Goal: Task Accomplishment & Management: Use online tool/utility

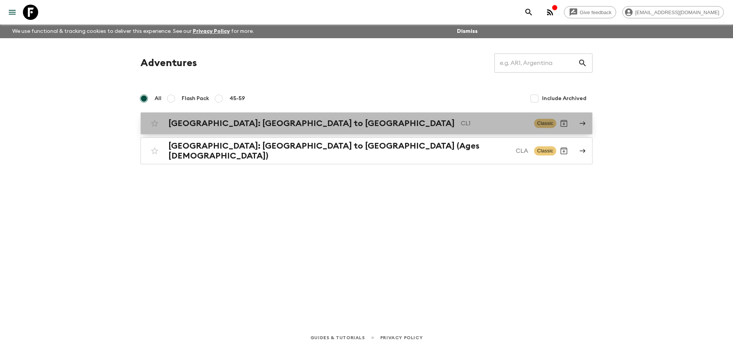
click at [215, 118] on div "[GEOGRAPHIC_DATA]: [GEOGRAPHIC_DATA] to Patagonia CL1 Classic" at bounding box center [351, 123] width 409 height 15
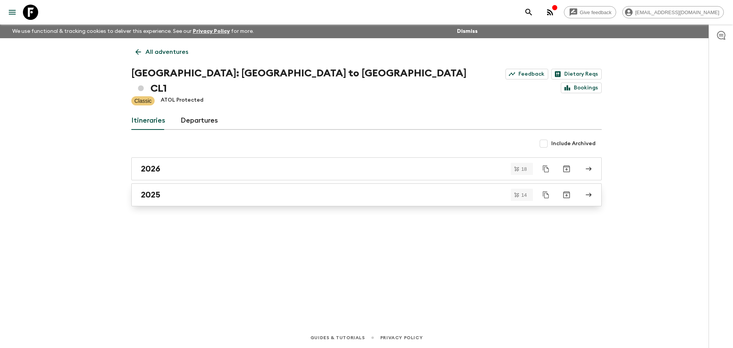
click at [204, 190] on div "2025" at bounding box center [359, 195] width 437 height 10
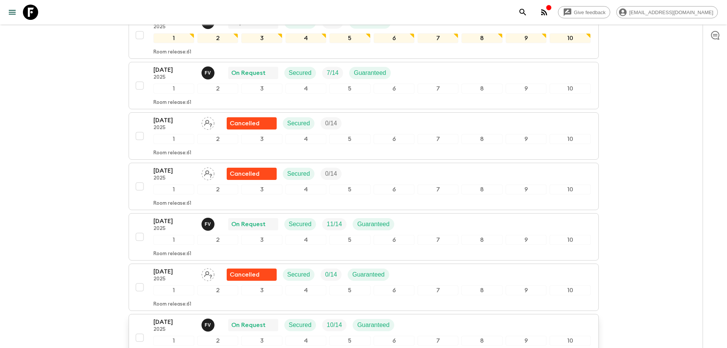
scroll to position [344, 0]
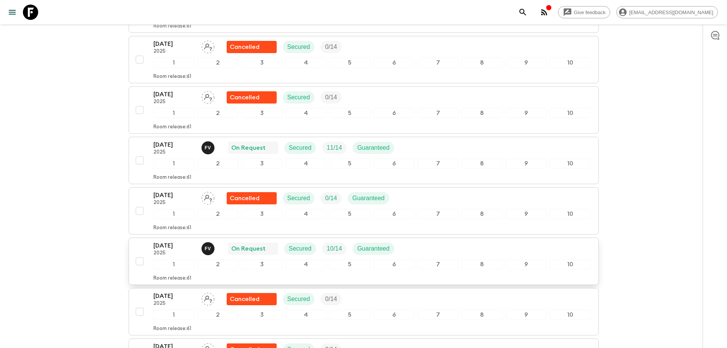
click at [175, 250] on p "2025" at bounding box center [175, 253] width 42 height 6
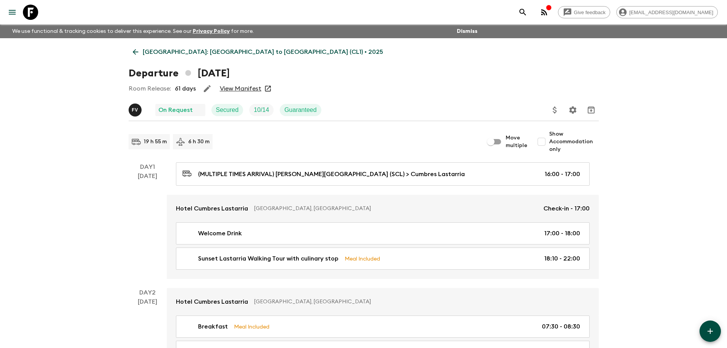
click at [253, 89] on link "View Manifest" at bounding box center [241, 89] width 42 height 8
